Goal: Transaction & Acquisition: Purchase product/service

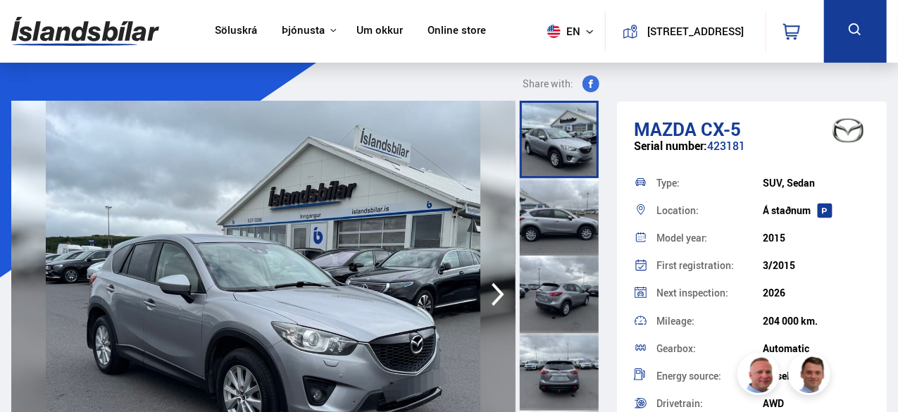
click at [222, 27] on link "Söluskrá" at bounding box center [236, 31] width 42 height 15
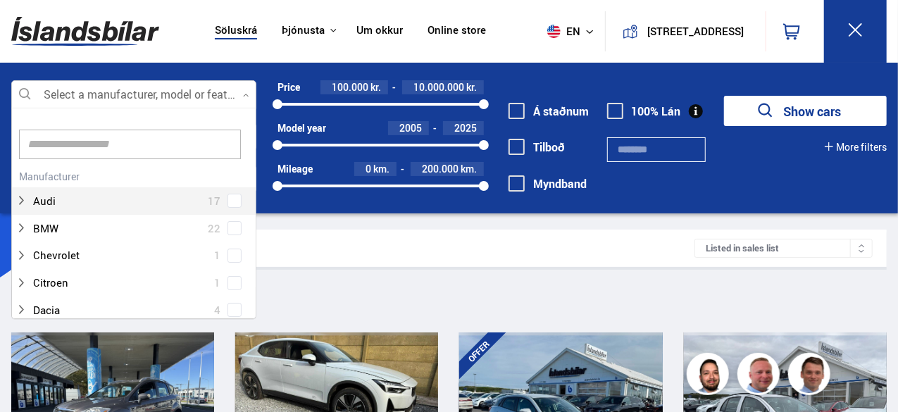
click at [142, 92] on div at bounding box center [133, 95] width 245 height 28
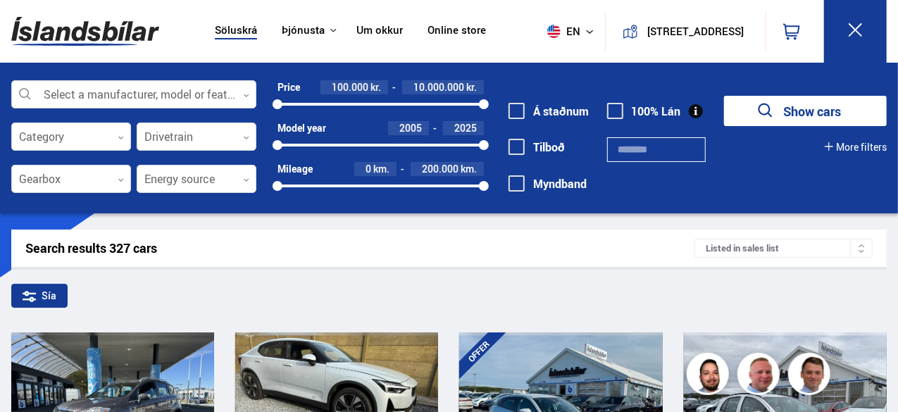
drag, startPoint x: 893, startPoint y: 44, endPoint x: 891, endPoint y: 91, distance: 47.2
click at [891, 91] on div "Söluskrá Þjónusta Íslandsbílar [DOMAIN_NAME] Íslandsvörn Leiðbeiningar Um okkur…" at bounding box center [449, 106] width 898 height 213
drag, startPoint x: 892, startPoint y: 44, endPoint x: 895, endPoint y: 77, distance: 32.5
click at [894, 77] on div "Söluskrá Þjónusta Íslandsbílar [DOMAIN_NAME] Íslandsvörn Leiðbeiningar Um okkur…" at bounding box center [449, 106] width 898 height 213
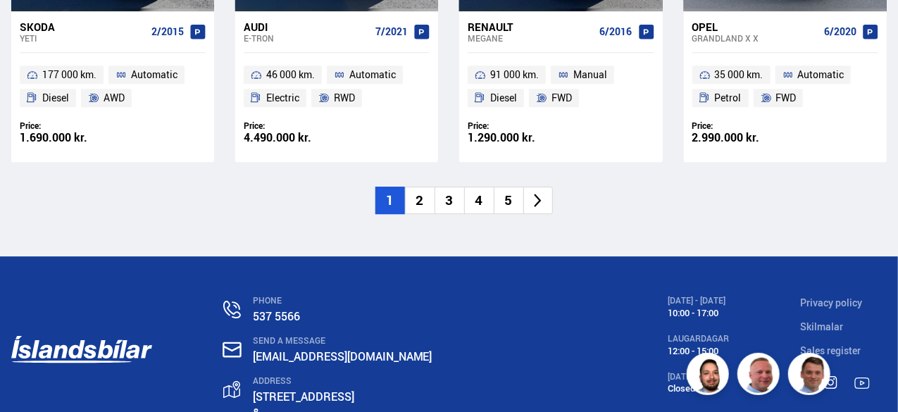
scroll to position [2151, 0]
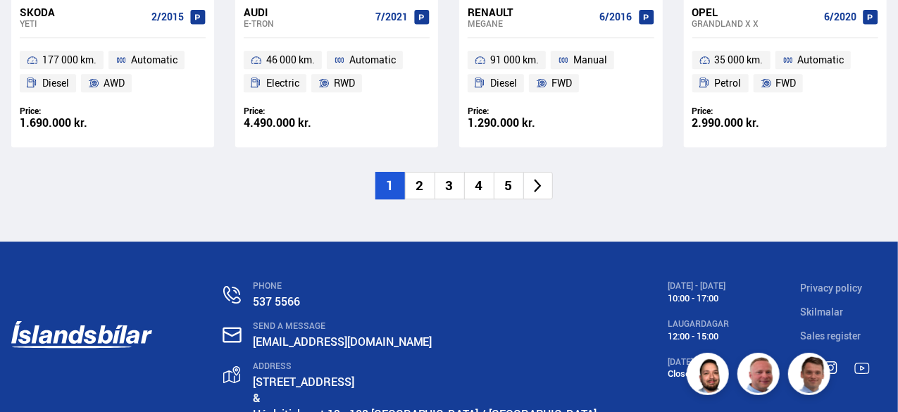
click at [417, 187] on li "2" at bounding box center [420, 185] width 30 height 27
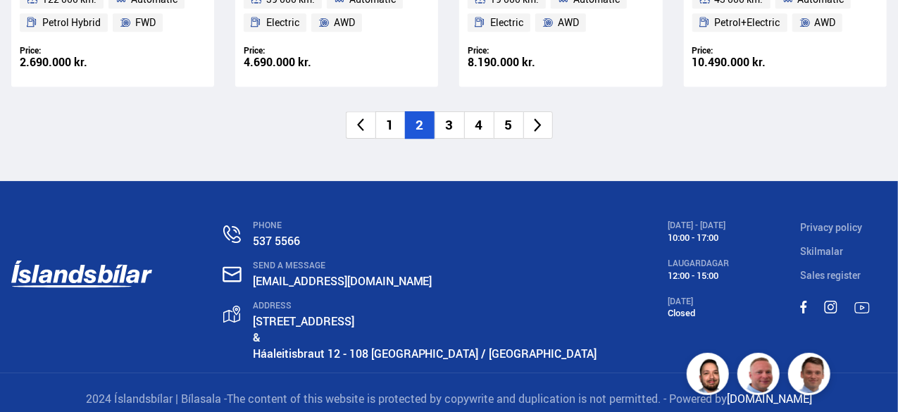
scroll to position [2248, 0]
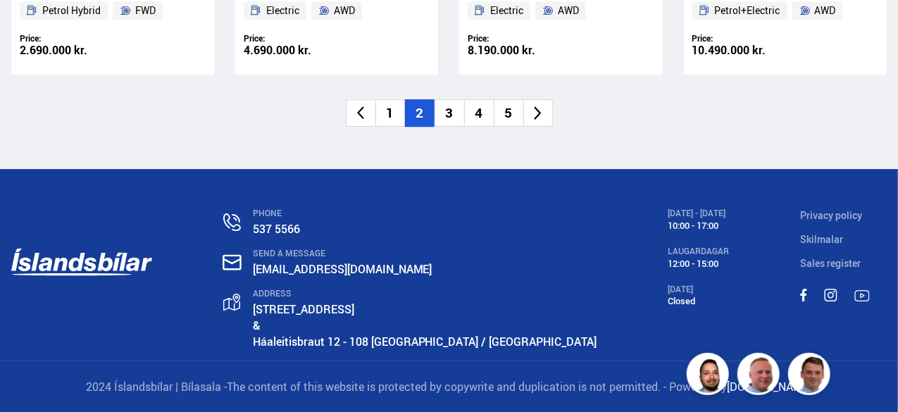
click at [451, 118] on li "3" at bounding box center [449, 112] width 30 height 27
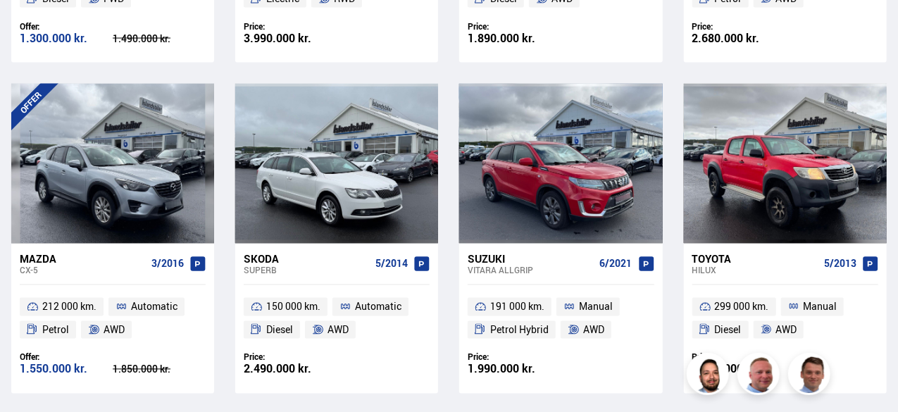
scroll to position [1287, 0]
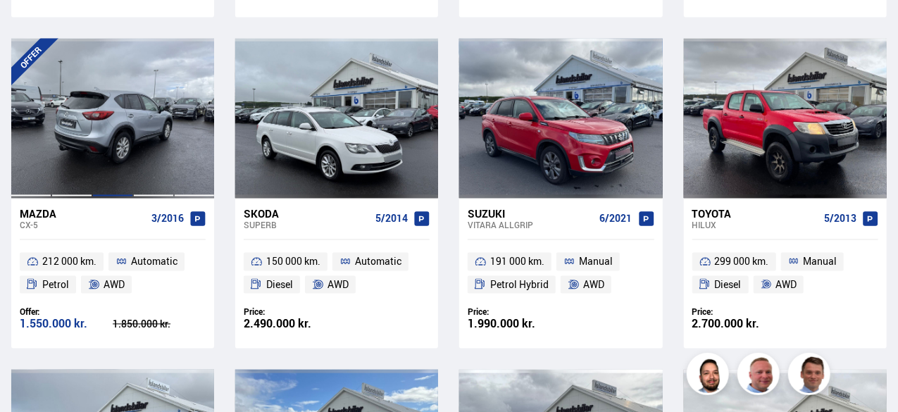
click at [100, 191] on div at bounding box center [112, 118] width 41 height 159
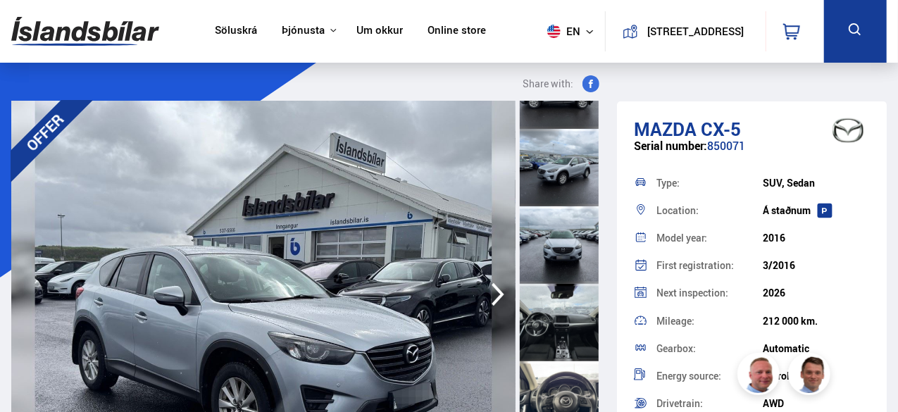
scroll to position [433, 0]
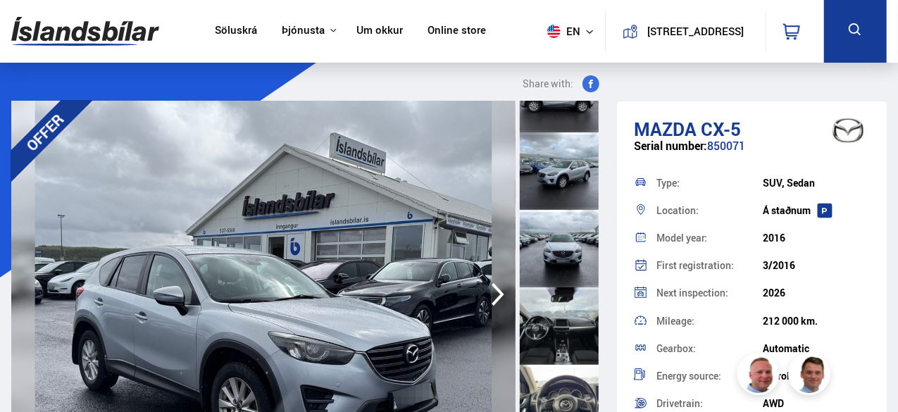
click at [546, 259] on div at bounding box center [559, 248] width 79 height 77
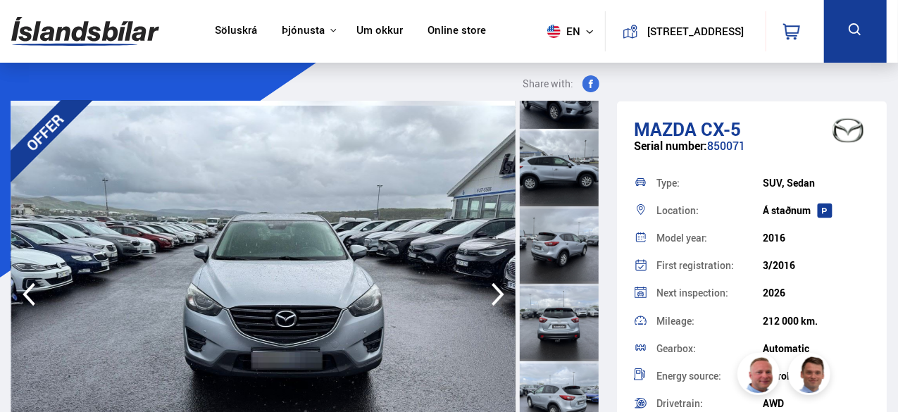
scroll to position [0, 0]
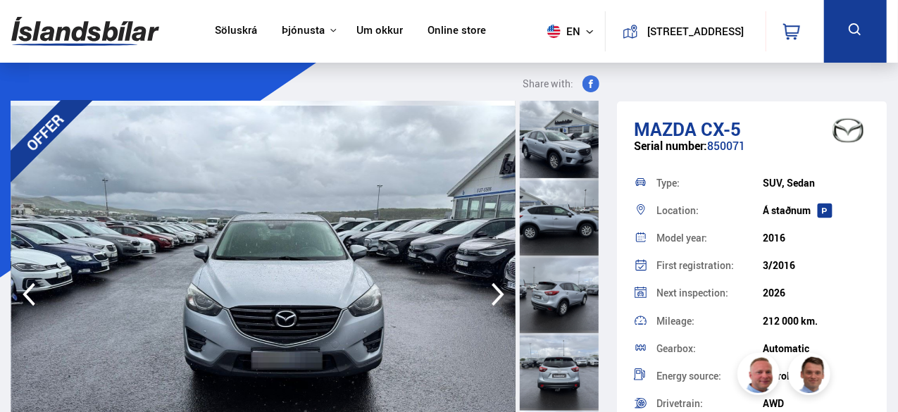
click at [553, 134] on div at bounding box center [559, 139] width 79 height 77
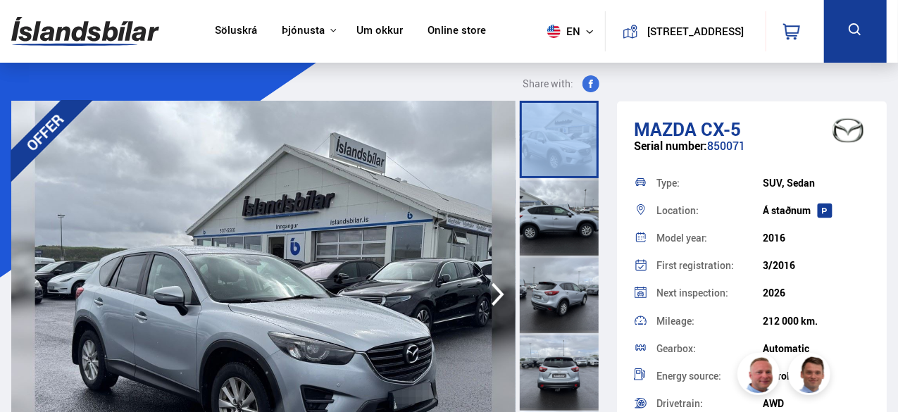
drag, startPoint x: 605, startPoint y: 149, endPoint x: 602, endPoint y: 174, distance: 24.8
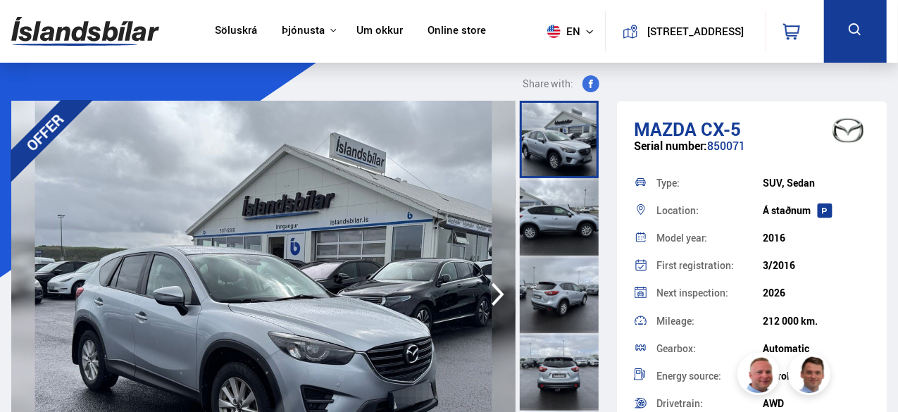
click at [575, 211] on div at bounding box center [559, 216] width 79 height 77
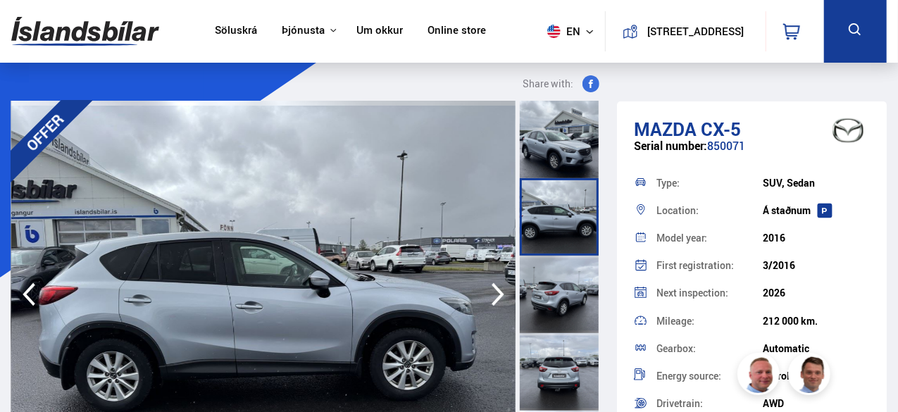
click at [560, 271] on div at bounding box center [559, 294] width 79 height 77
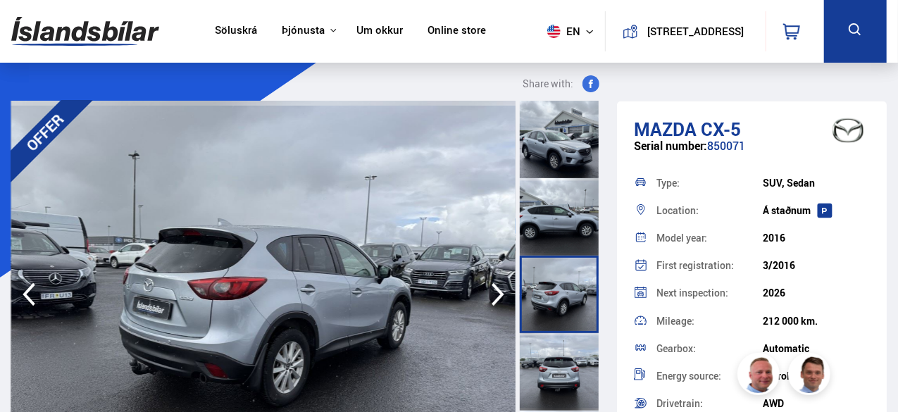
click at [559, 358] on div at bounding box center [559, 371] width 79 height 77
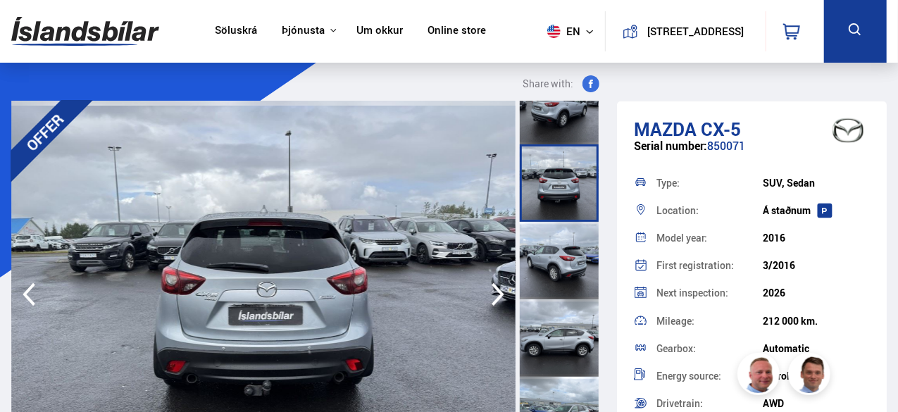
scroll to position [207, 0]
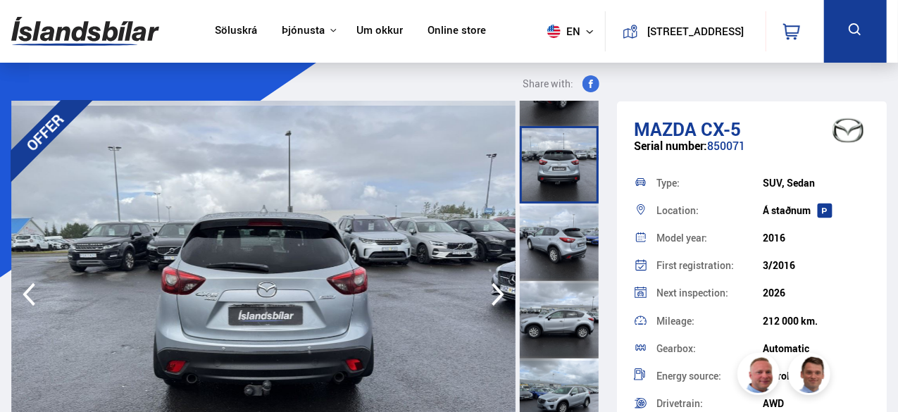
click at [555, 239] on div at bounding box center [559, 241] width 79 height 77
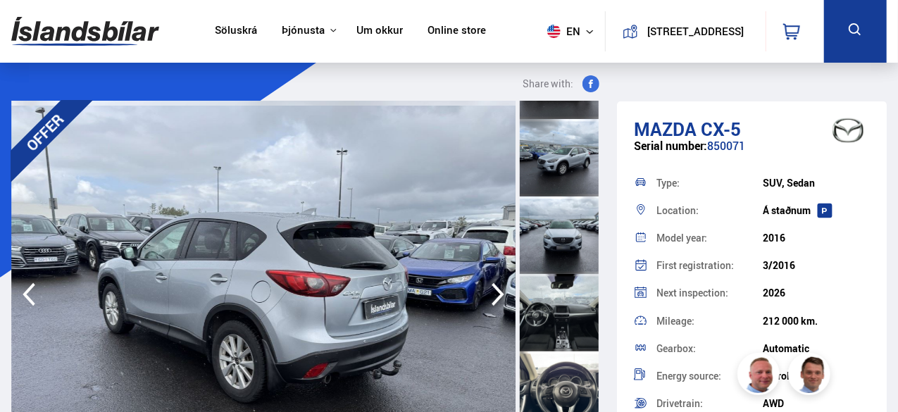
scroll to position [449, 0]
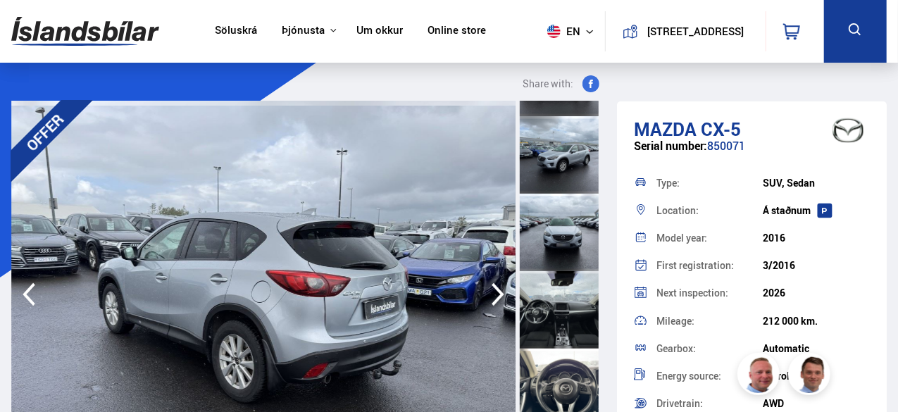
click at [551, 240] on div at bounding box center [559, 232] width 79 height 77
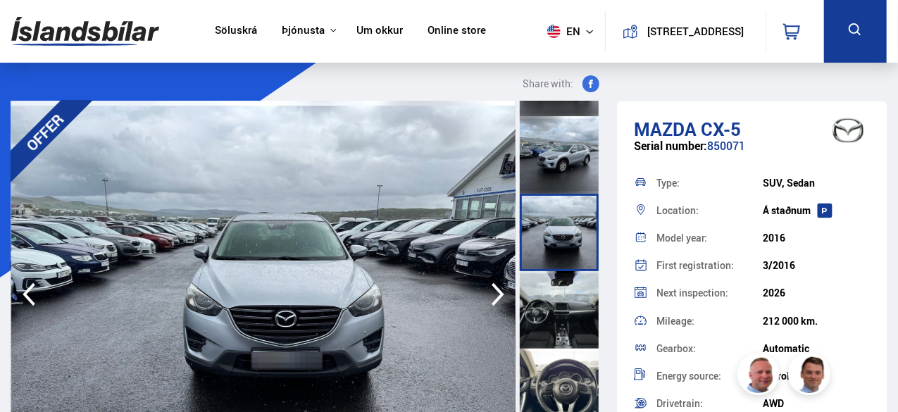
click at [332, 320] on img at bounding box center [263, 294] width 504 height 387
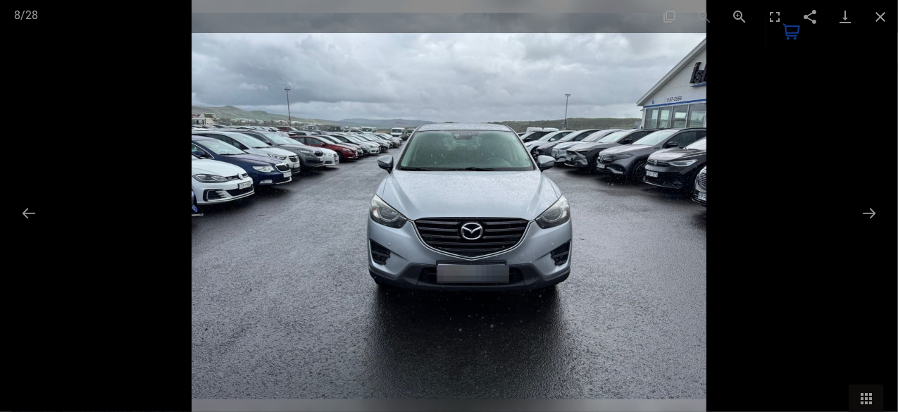
click at [332, 320] on div at bounding box center [449, 206] width 898 height 412
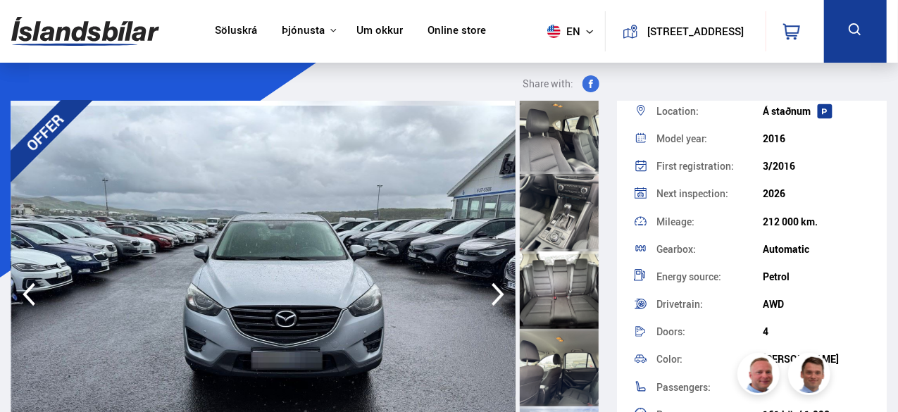
scroll to position [1169, 0]
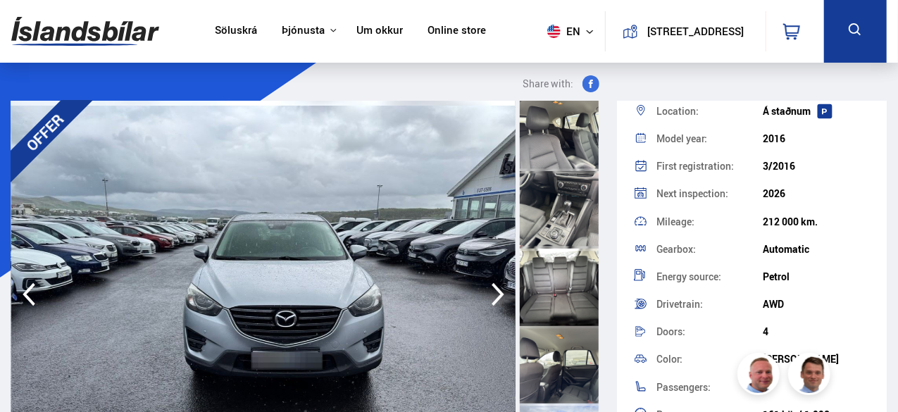
drag, startPoint x: 882, startPoint y: 171, endPoint x: 888, endPoint y: 210, distance: 39.9
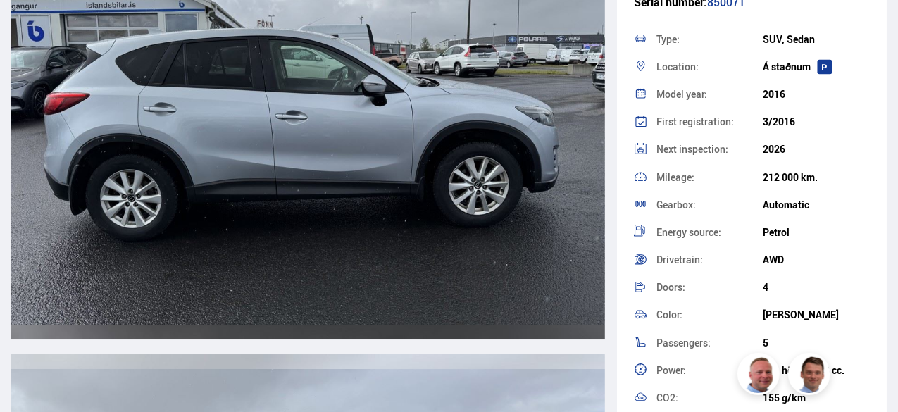
scroll to position [0, 0]
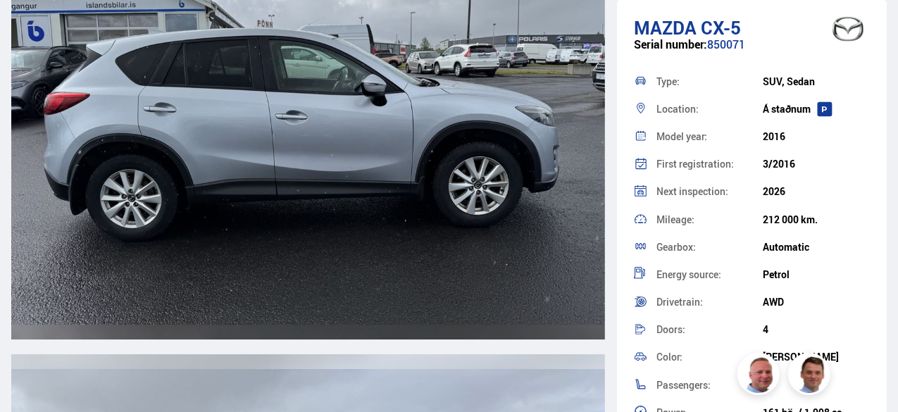
click at [759, 12] on div "Mazda CX-5 Serial number: 850071 Type: SUV, Sedan Location: Á [GEOGRAPHIC_DATA]…" at bounding box center [752, 333] width 270 height 667
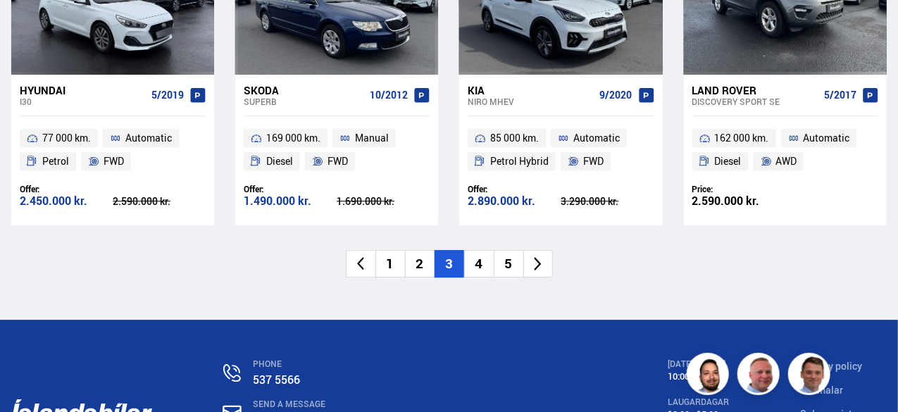
scroll to position [2223, 0]
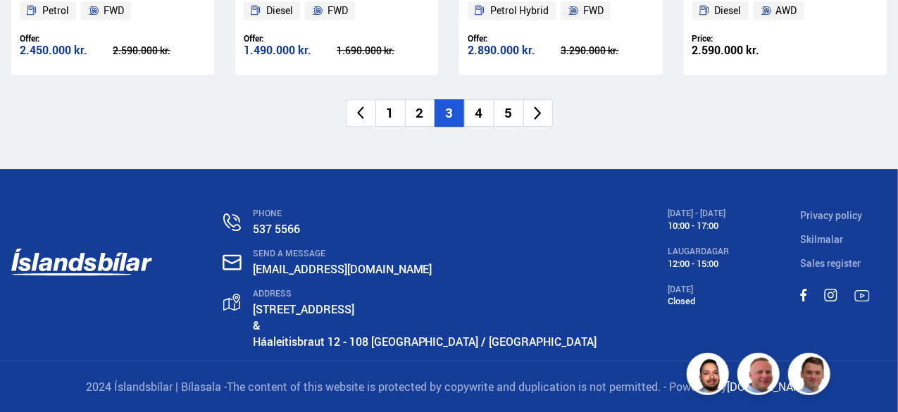
click at [479, 114] on li "4" at bounding box center [479, 112] width 30 height 27
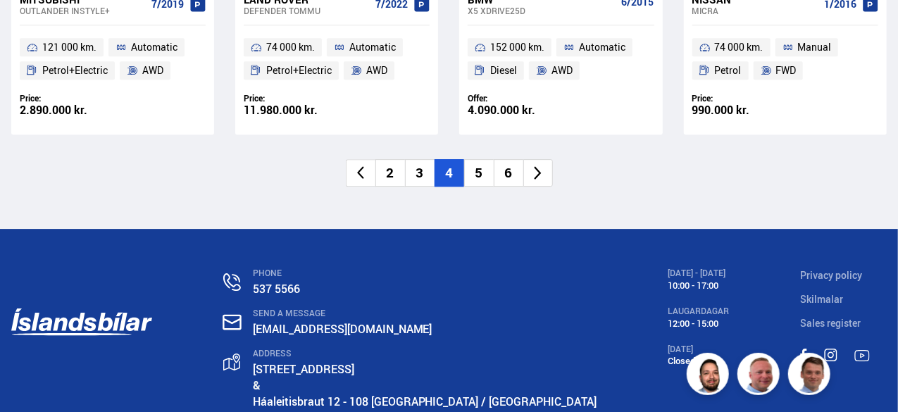
scroll to position [2196, 0]
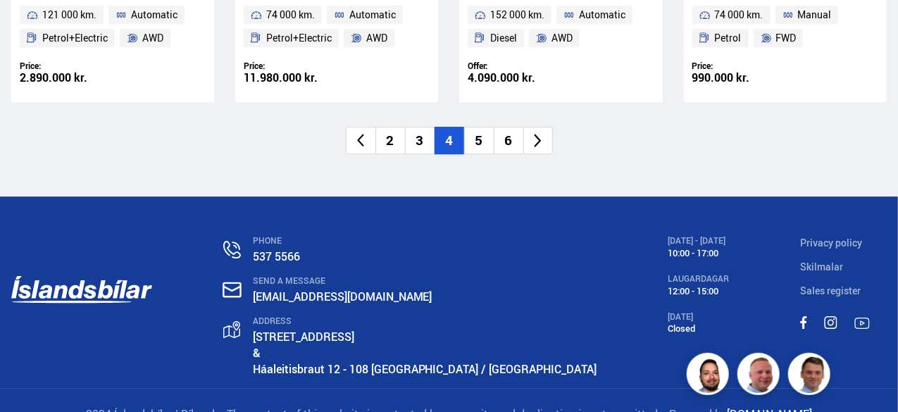
click at [477, 137] on li "5" at bounding box center [479, 140] width 30 height 27
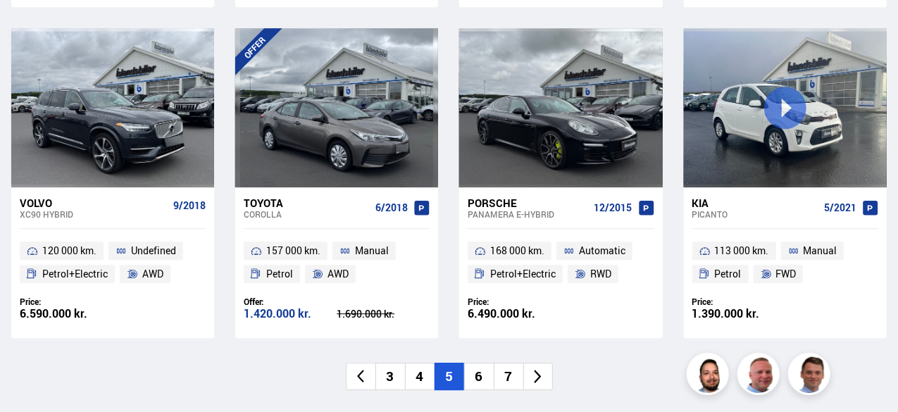
scroll to position [1990, 0]
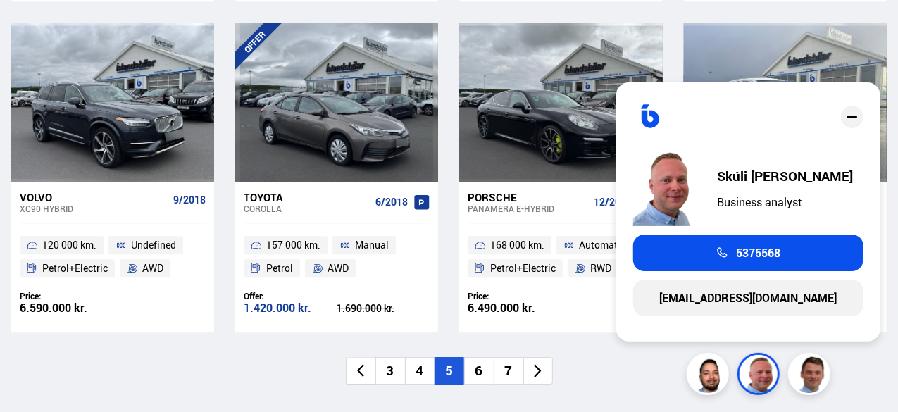
click at [478, 368] on li "6" at bounding box center [479, 370] width 30 height 27
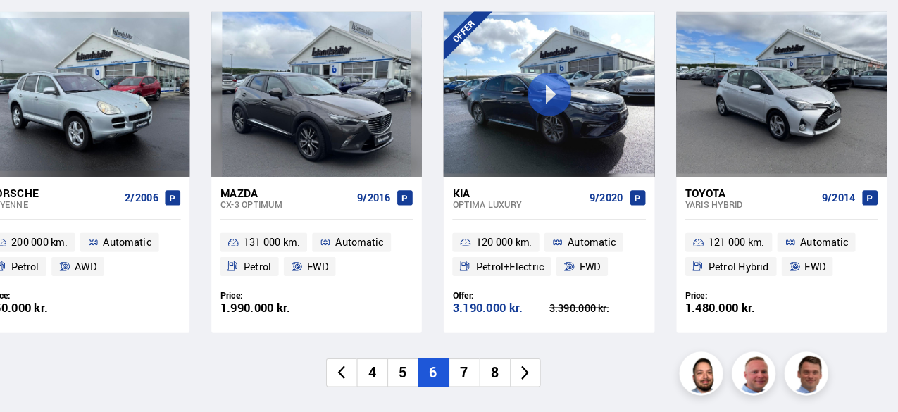
scroll to position [1987, 0]
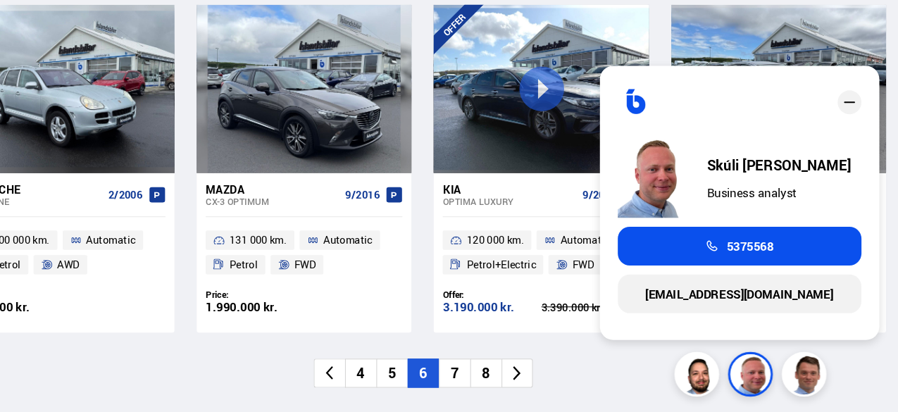
click at [612, 373] on ul "4 5 6 7 8" at bounding box center [448, 372] width 875 height 27
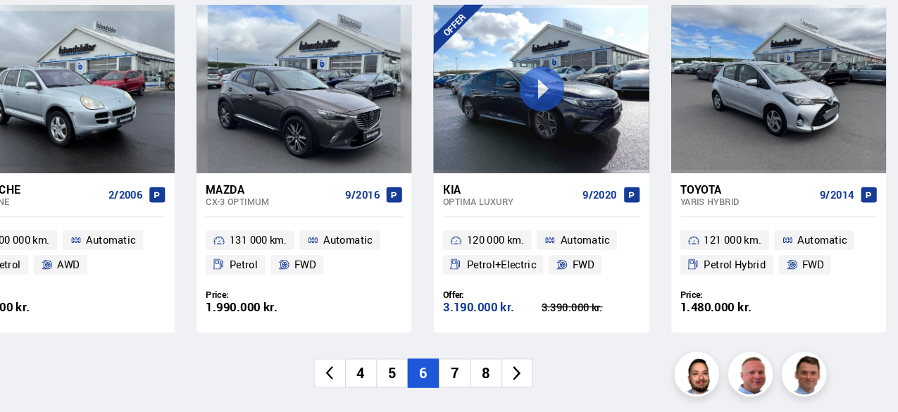
click at [477, 367] on li "7" at bounding box center [479, 372] width 30 height 27
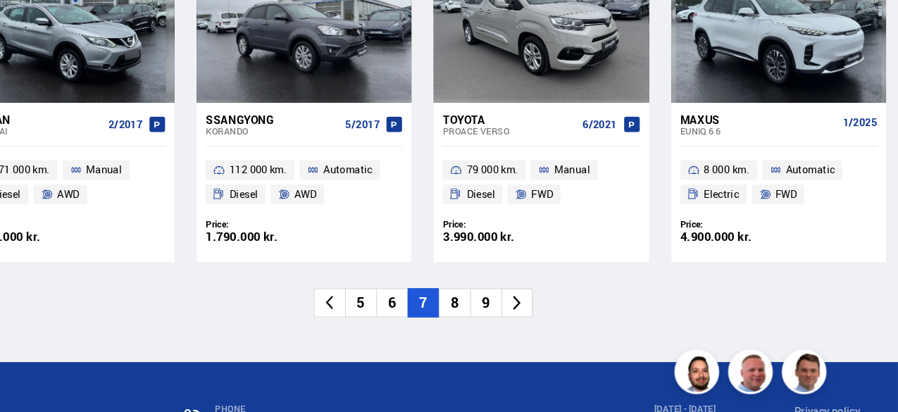
scroll to position [2049, 0]
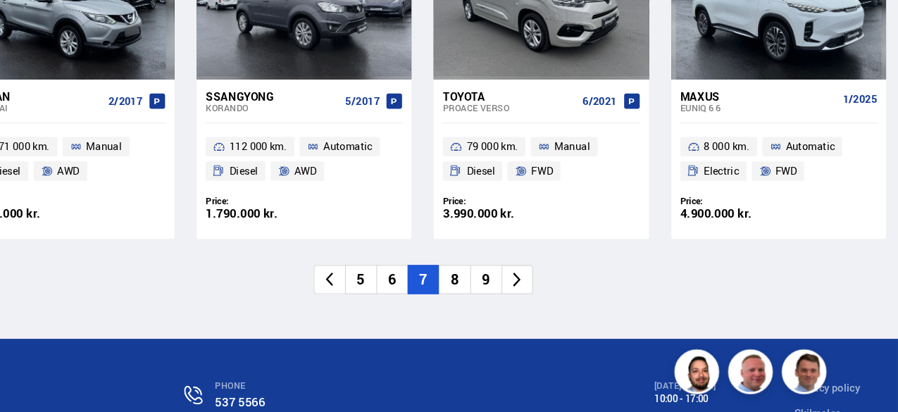
click at [479, 287] on li "8" at bounding box center [479, 286] width 30 height 27
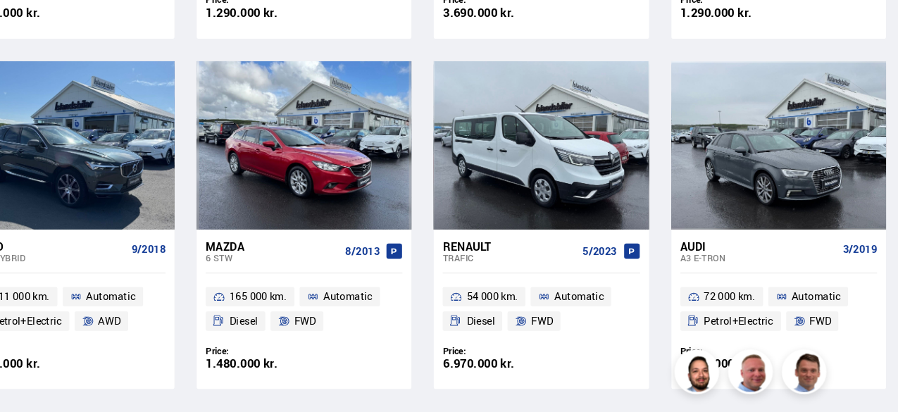
scroll to position [1926, 0]
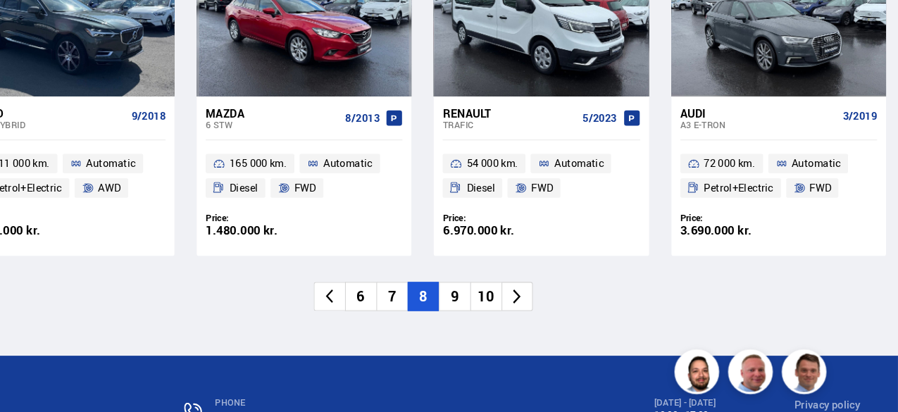
scroll to position [2097, 0]
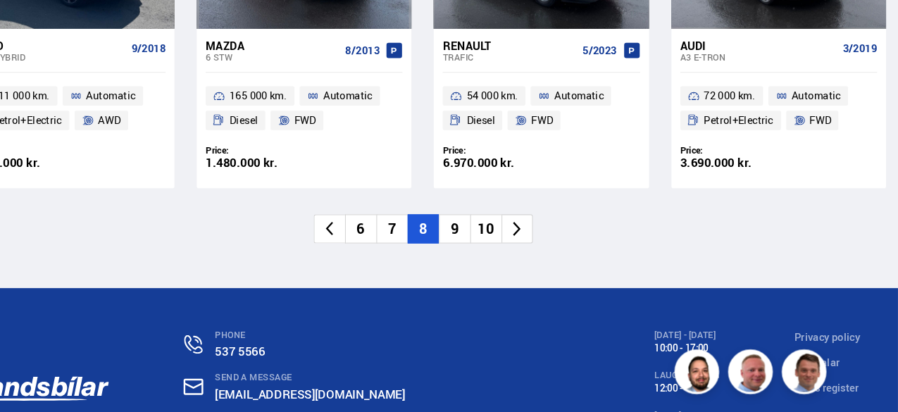
click at [484, 237] on li "9" at bounding box center [479, 238] width 30 height 27
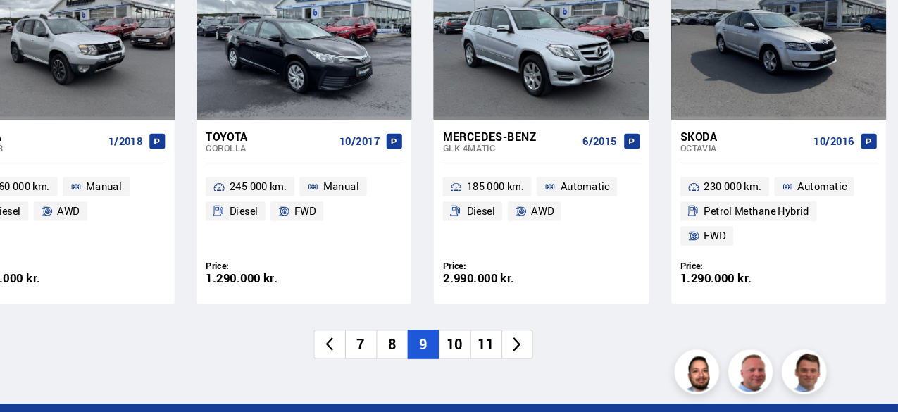
scroll to position [2271, 0]
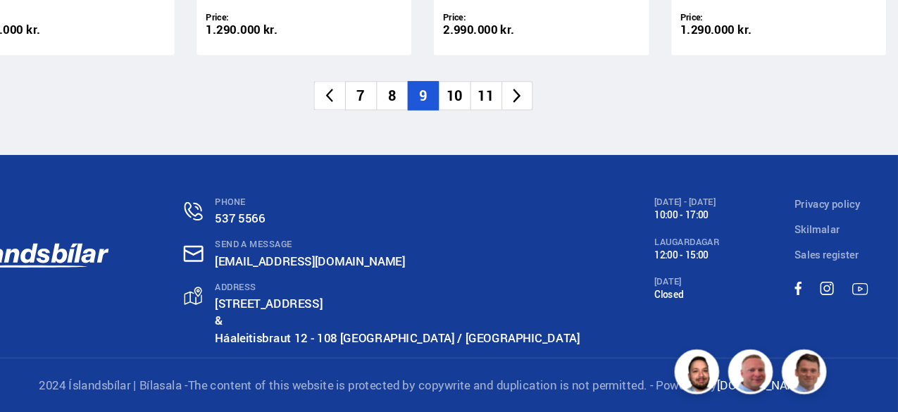
click at [479, 113] on li "10" at bounding box center [479, 112] width 30 height 27
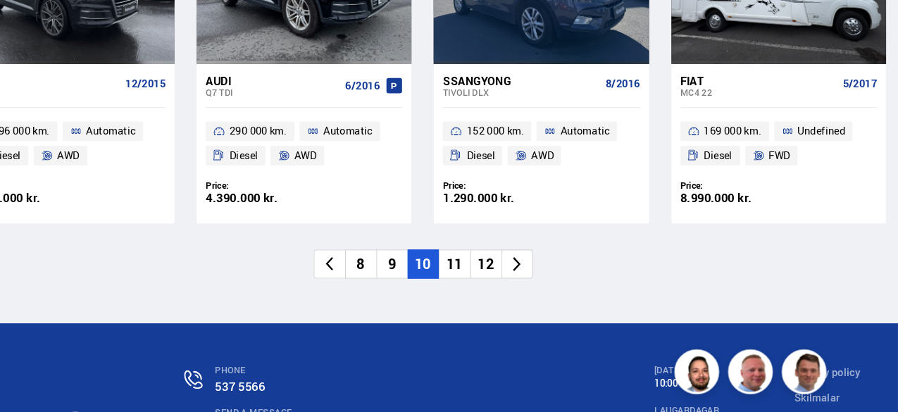
scroll to position [2133, 0]
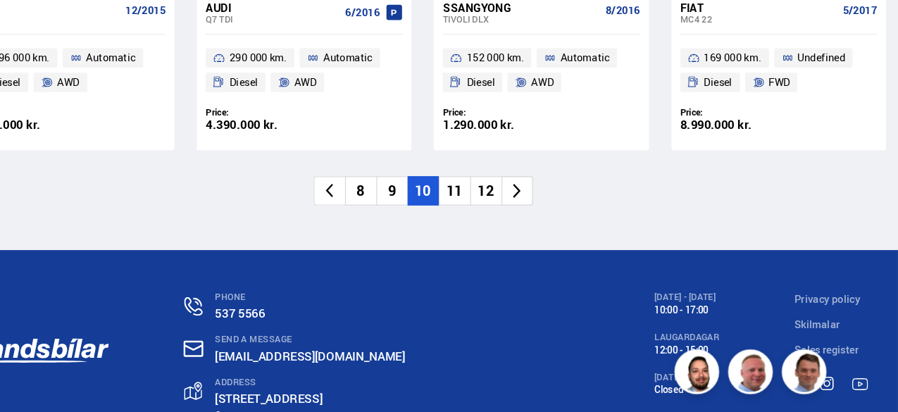
click at [475, 207] on li "11" at bounding box center [479, 202] width 30 height 27
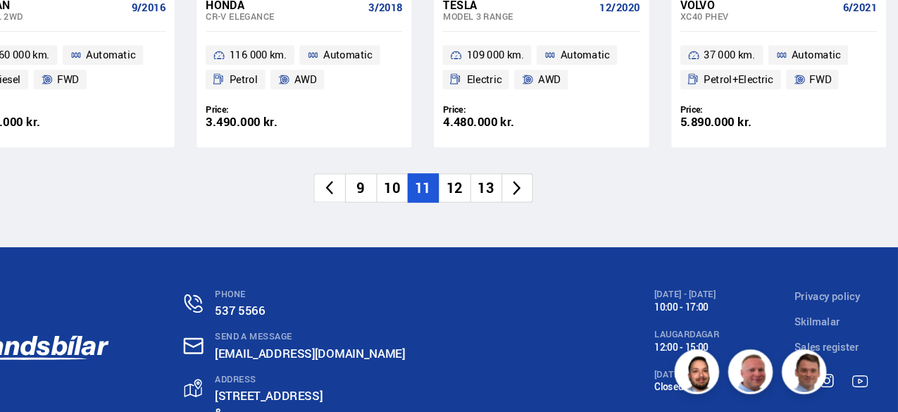
scroll to position [2139, 0]
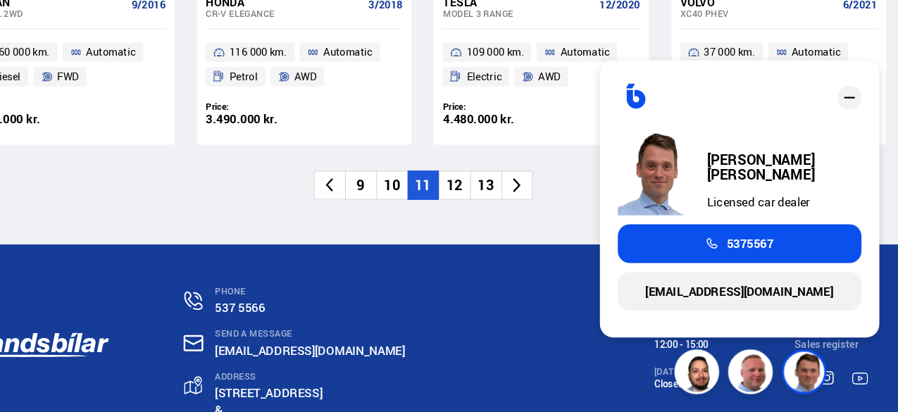
click at [475, 196] on li "12" at bounding box center [479, 197] width 30 height 27
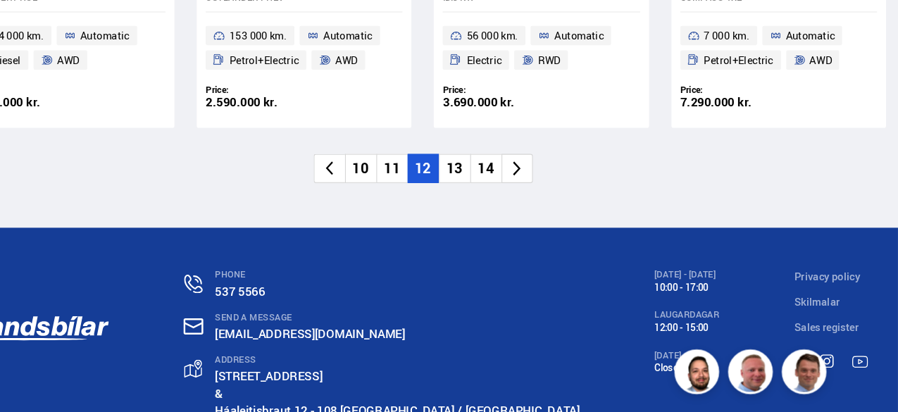
scroll to position [2182, 0]
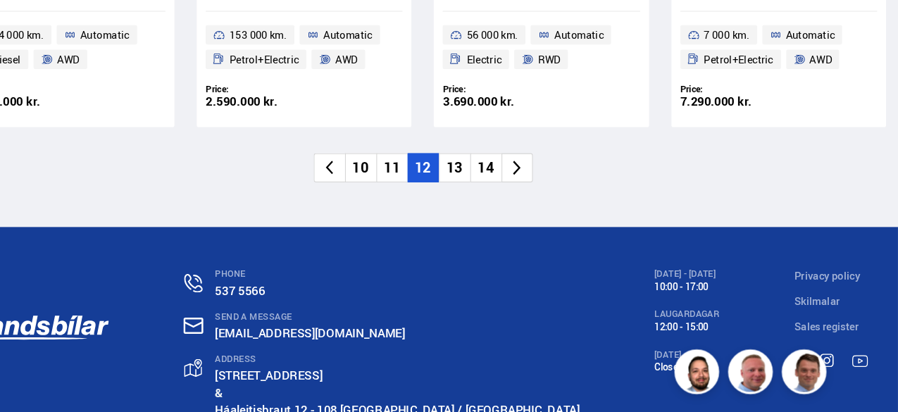
click at [477, 175] on li "13" at bounding box center [479, 181] width 30 height 27
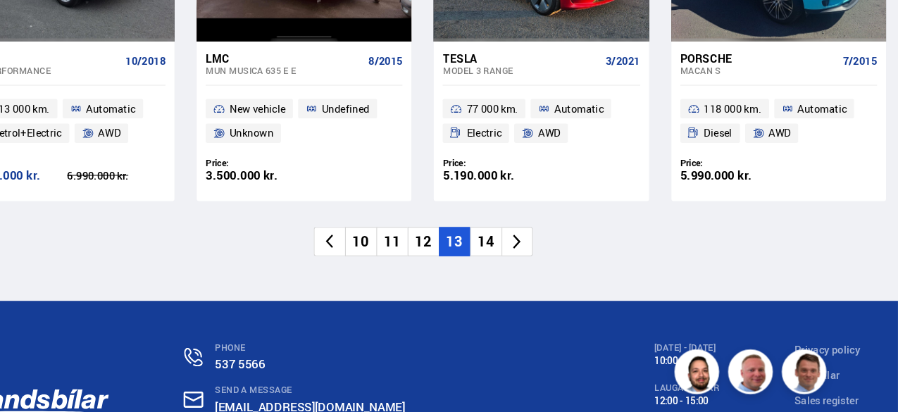
scroll to position [2089, 0]
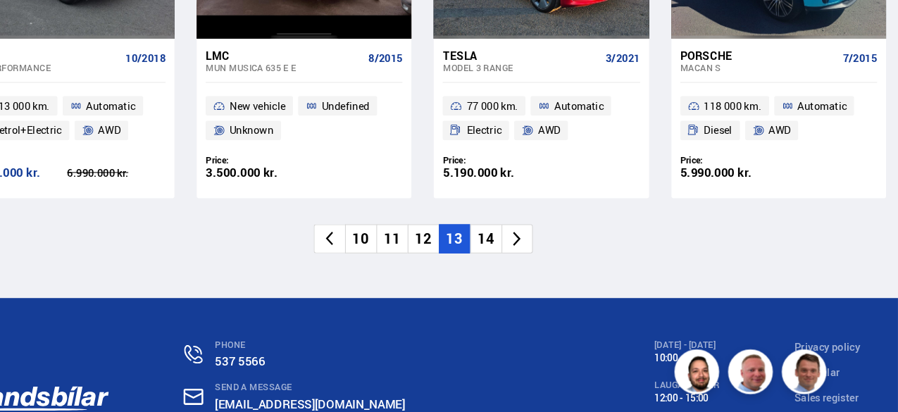
click at [508, 242] on li "14" at bounding box center [508, 247] width 30 height 27
